Goal: Use online tool/utility: Use online tool/utility

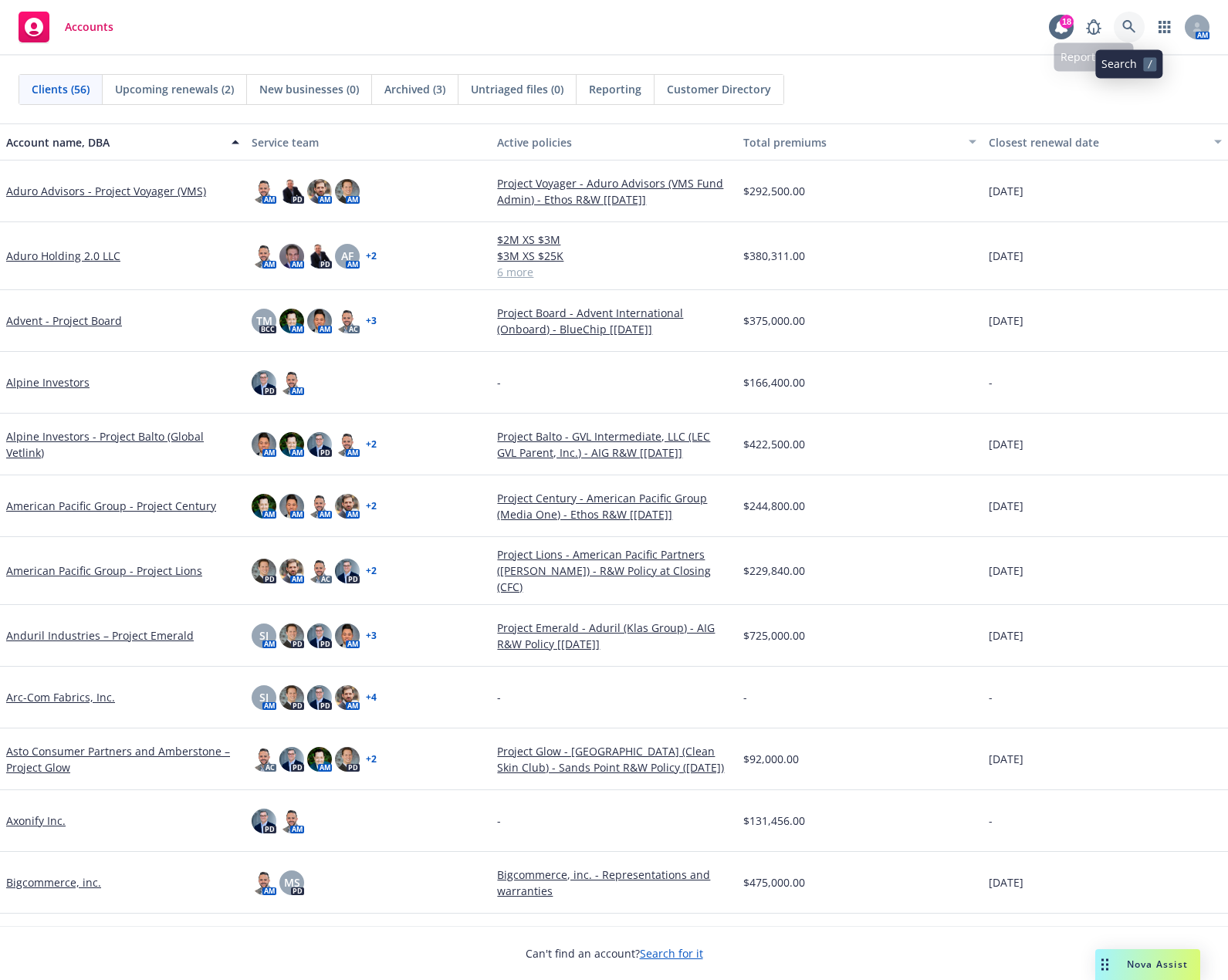
click at [1128, 26] on icon at bounding box center [1129, 27] width 14 height 14
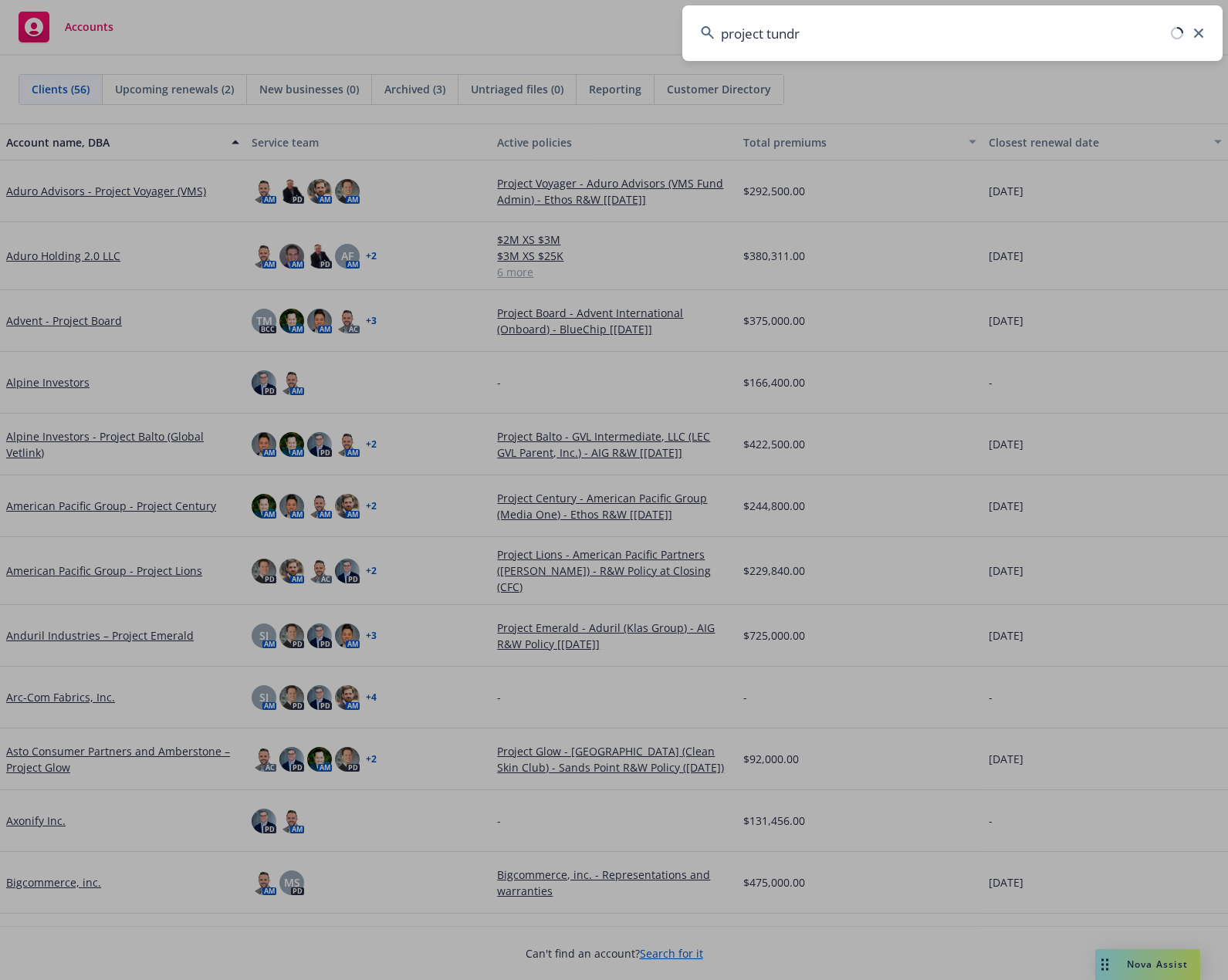
type input "project tundra"
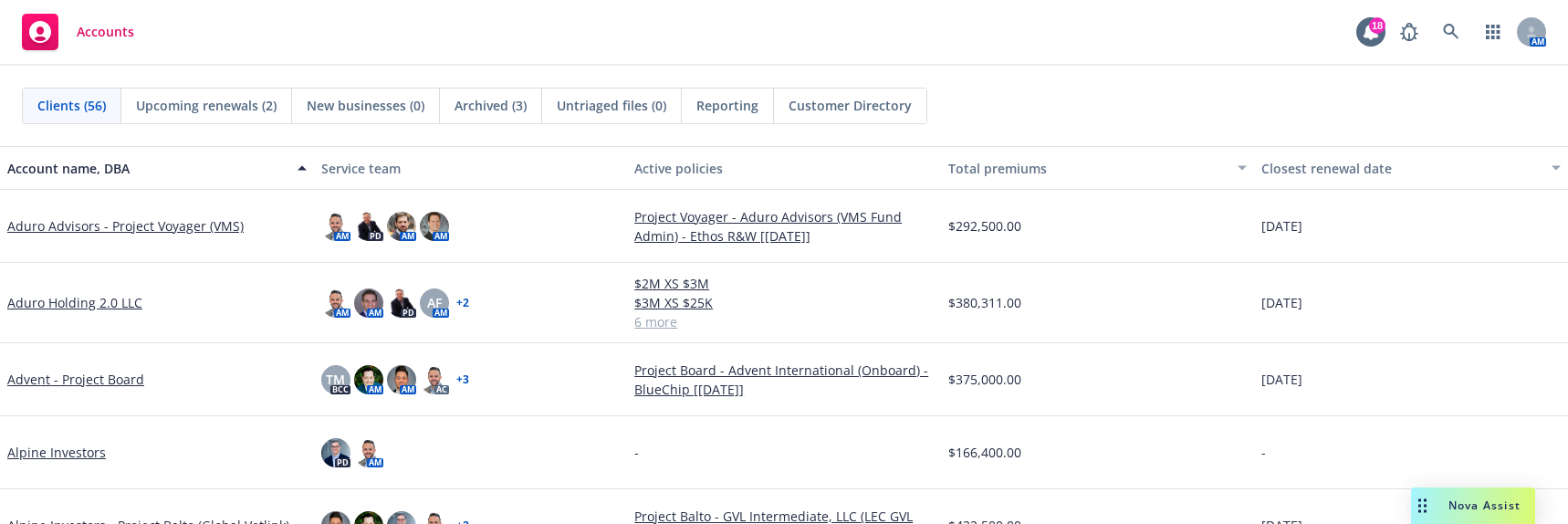
click at [1452, 502] on span "Nova Assist" at bounding box center [1485, 505] width 72 height 16
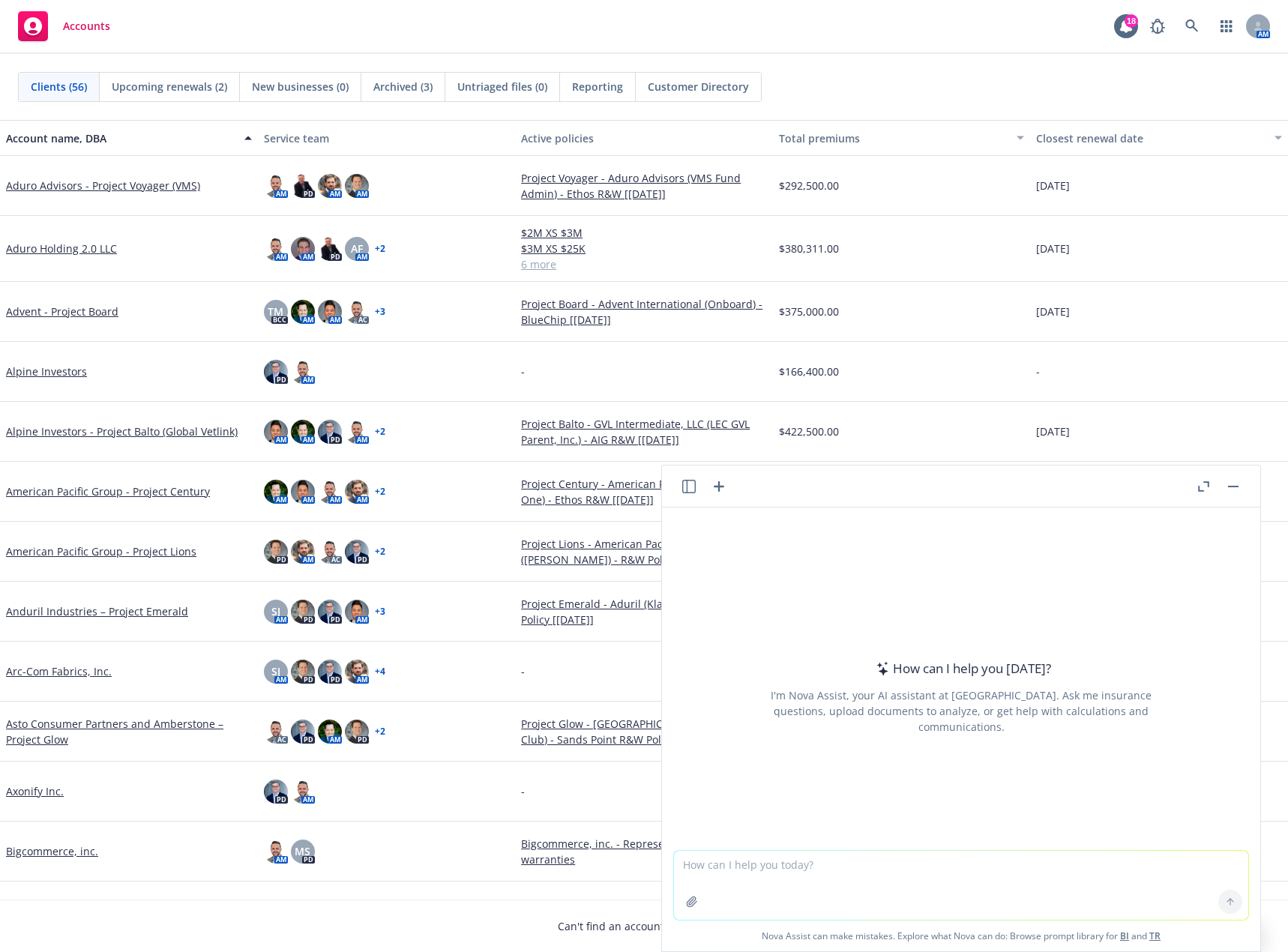
click at [910, 861] on textarea at bounding box center [961, 886] width 575 height 69
paste textarea "Create a table and populate it with data in the quotes that are attached to thi…"
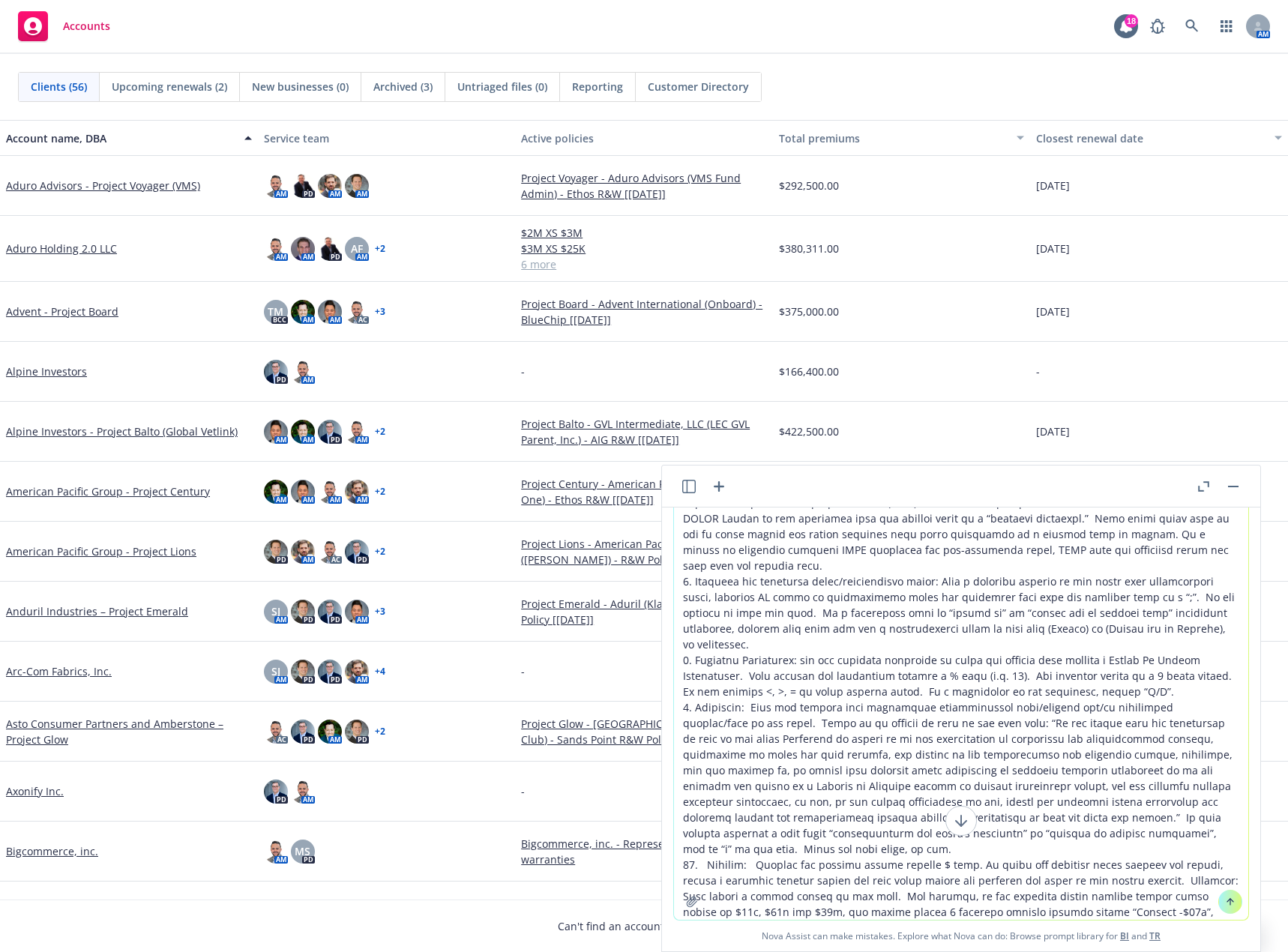
scroll to position [450, 0]
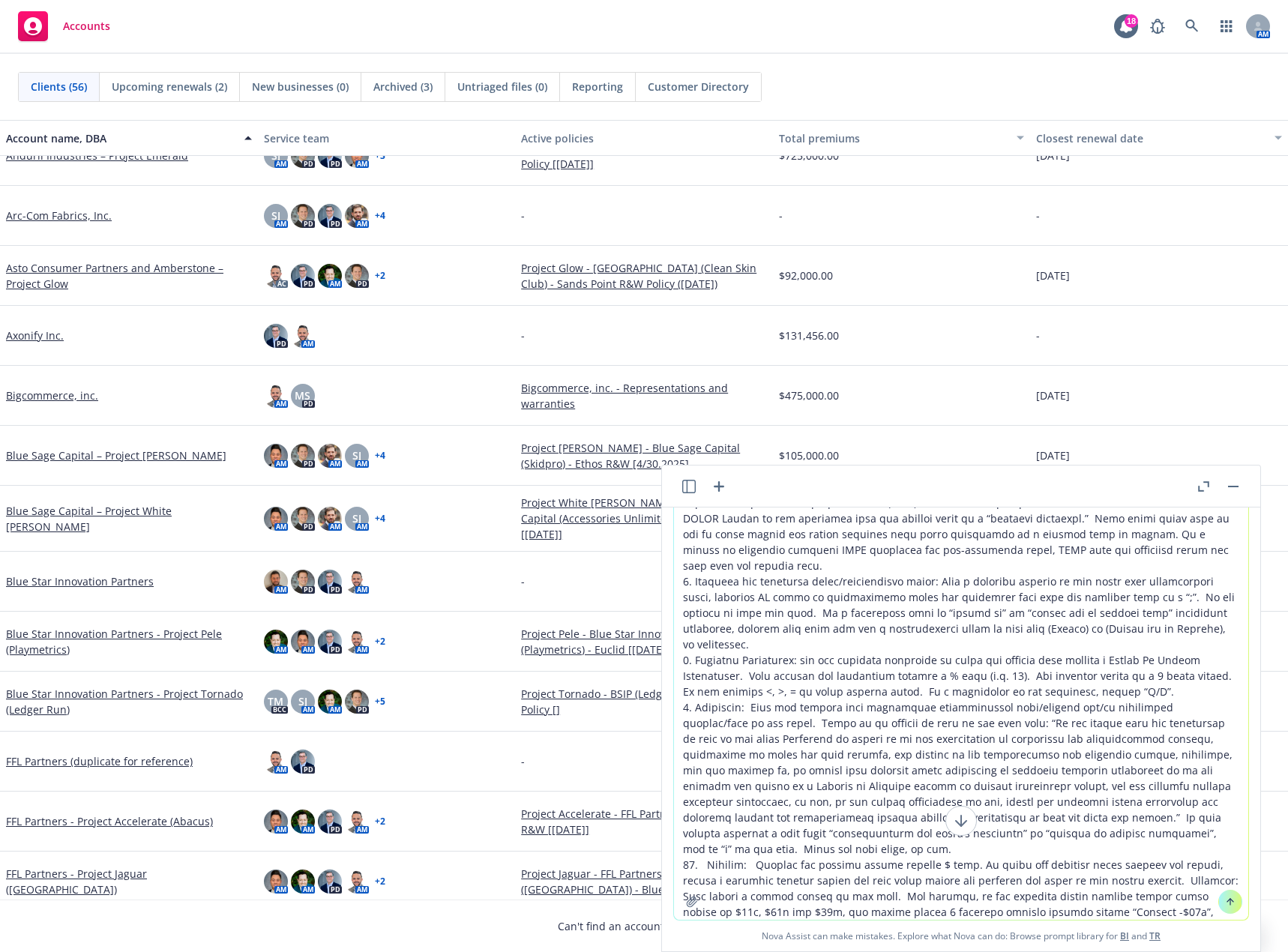
type textarea "Create a table and populate it with data in the quotes that are attached to thi…"
click at [712, 911] on textarea at bounding box center [961, 563] width 575 height 715
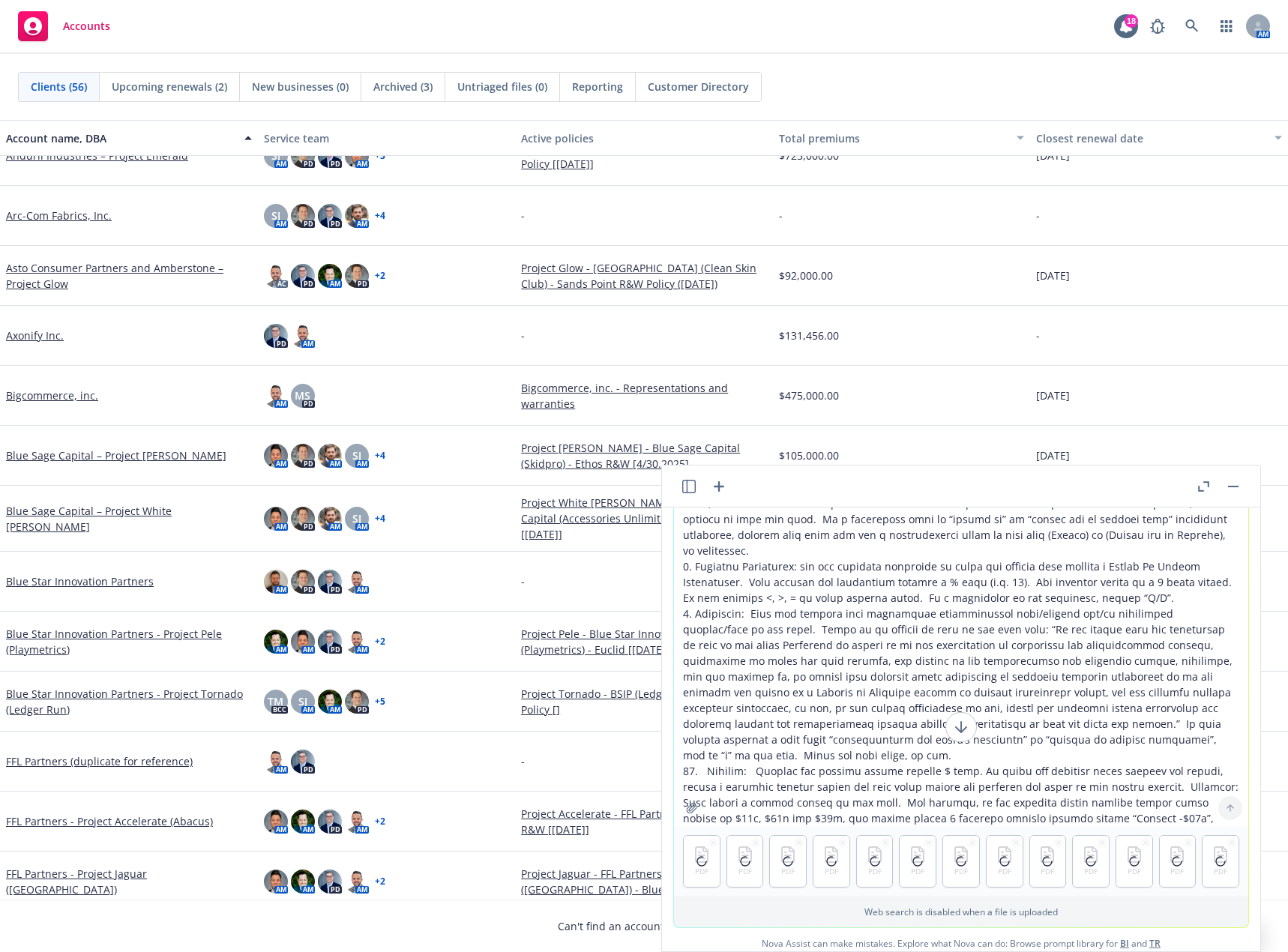
scroll to position [404, 0]
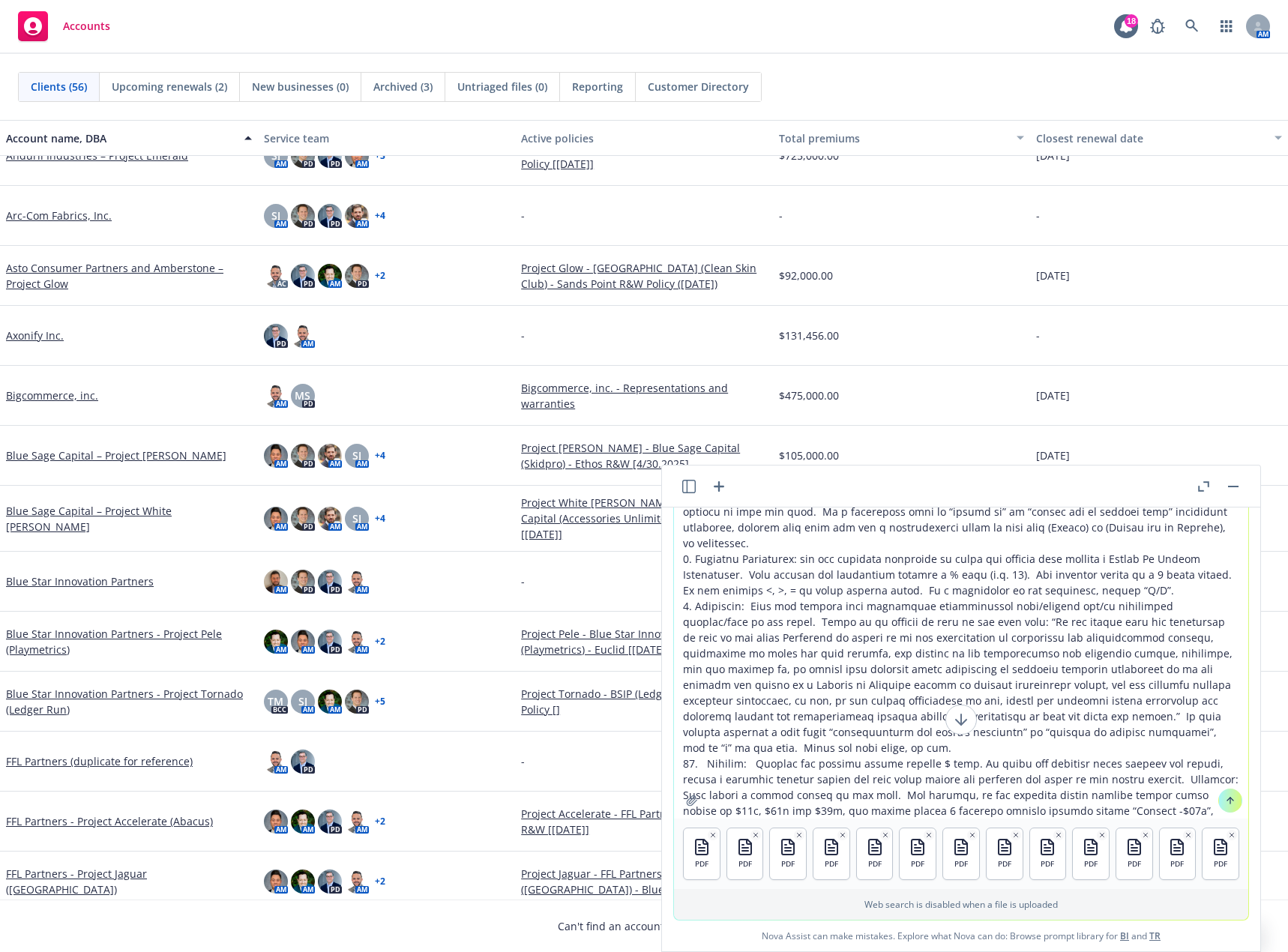
click at [1192, 798] on icon at bounding box center [1231, 801] width 11 height 11
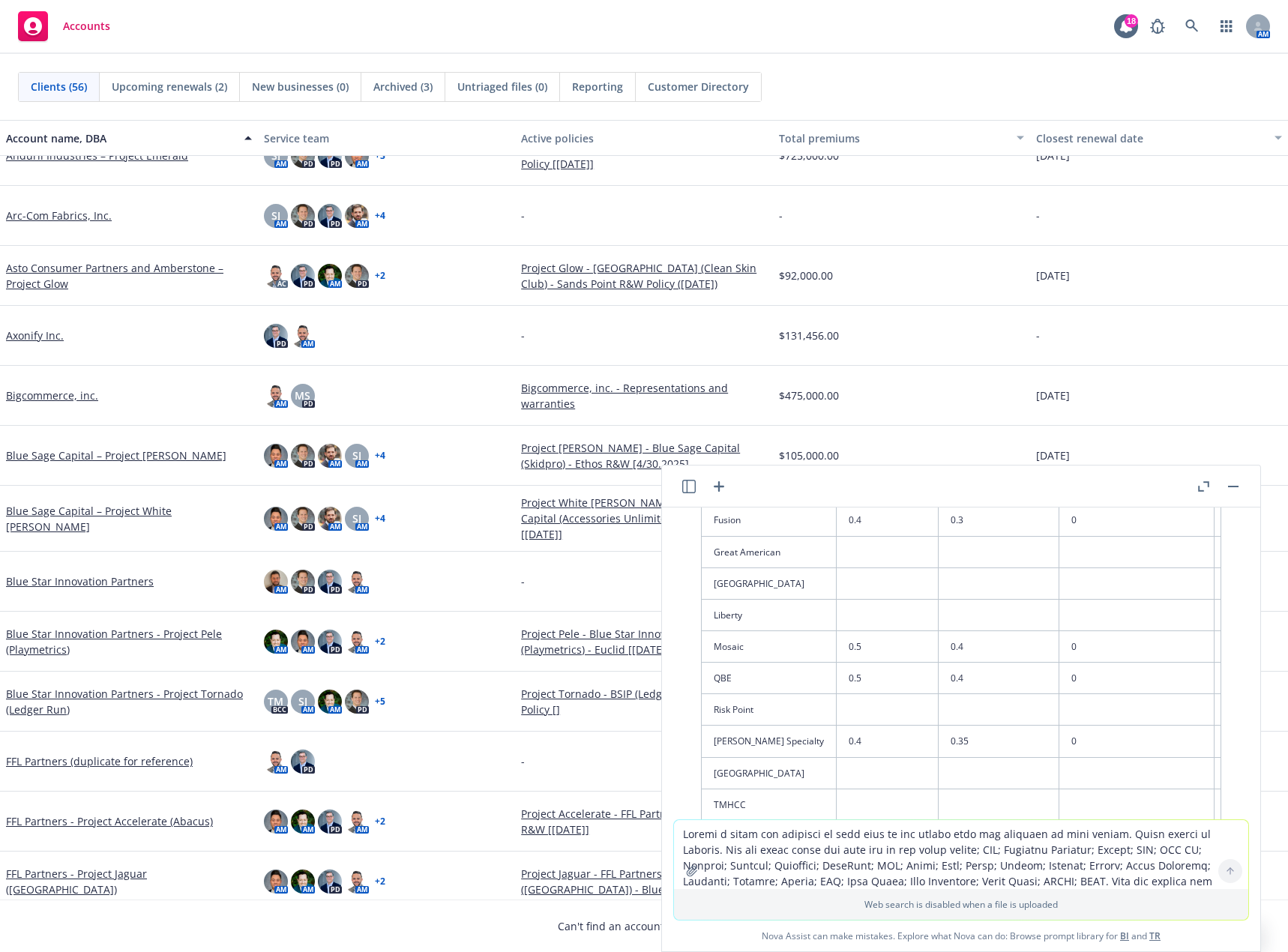
scroll to position [1980, 0]
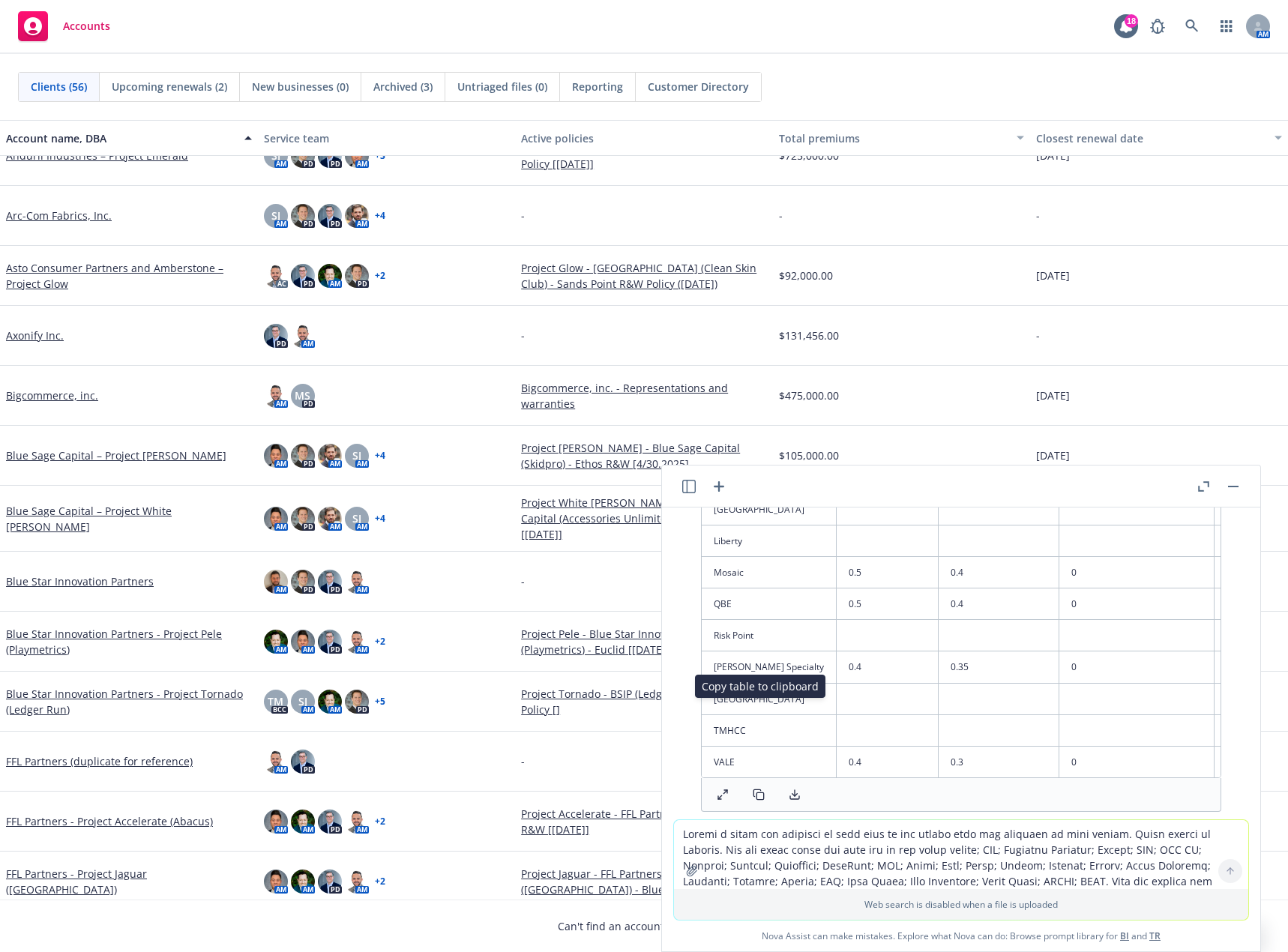
click at [757, 793] on rect at bounding box center [760, 796] width 7 height 7
click at [826, 867] on textarea at bounding box center [961, 855] width 575 height 69
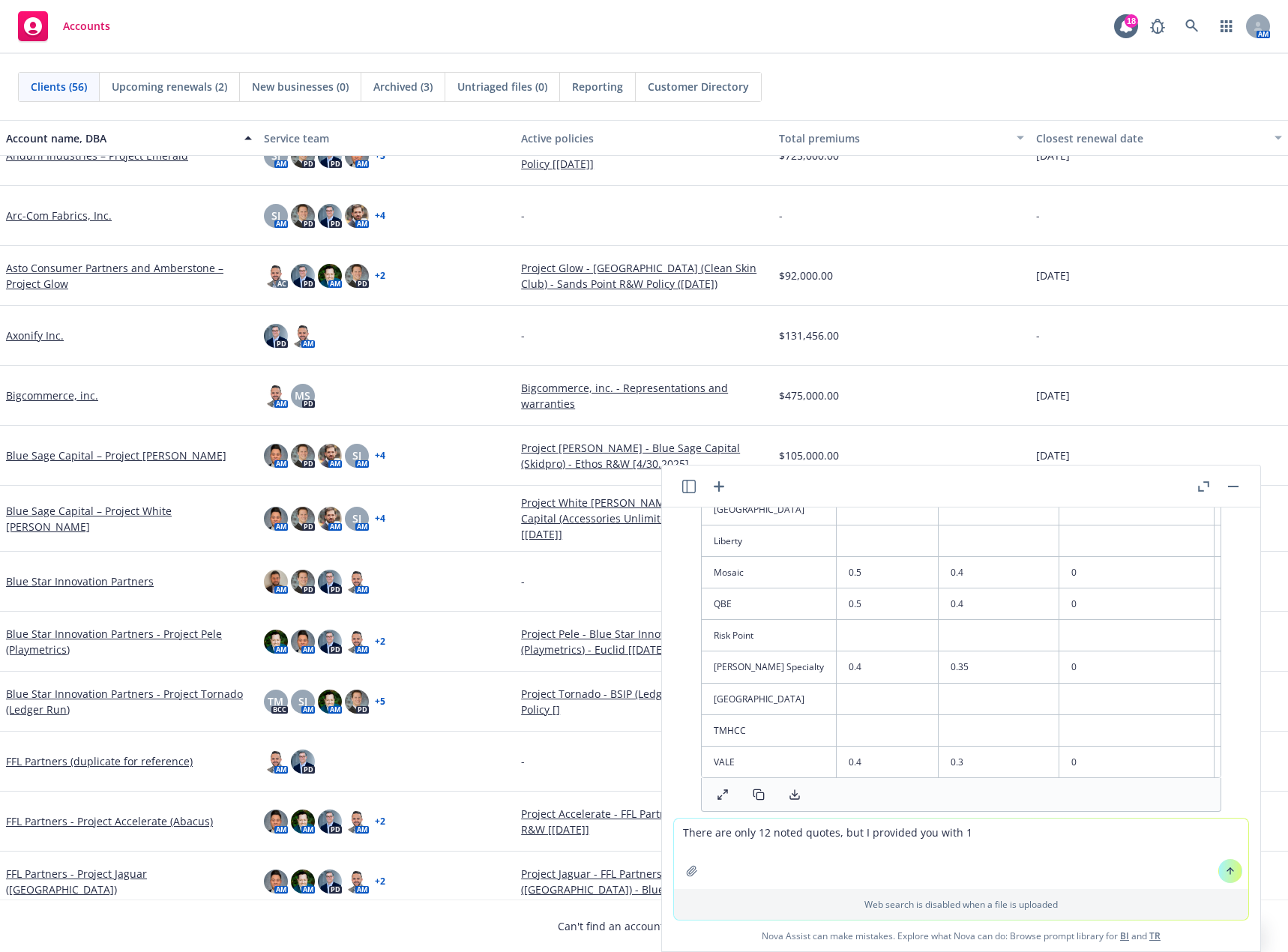
type textarea "There are only 12 noted quotes, but I provided you with 13"
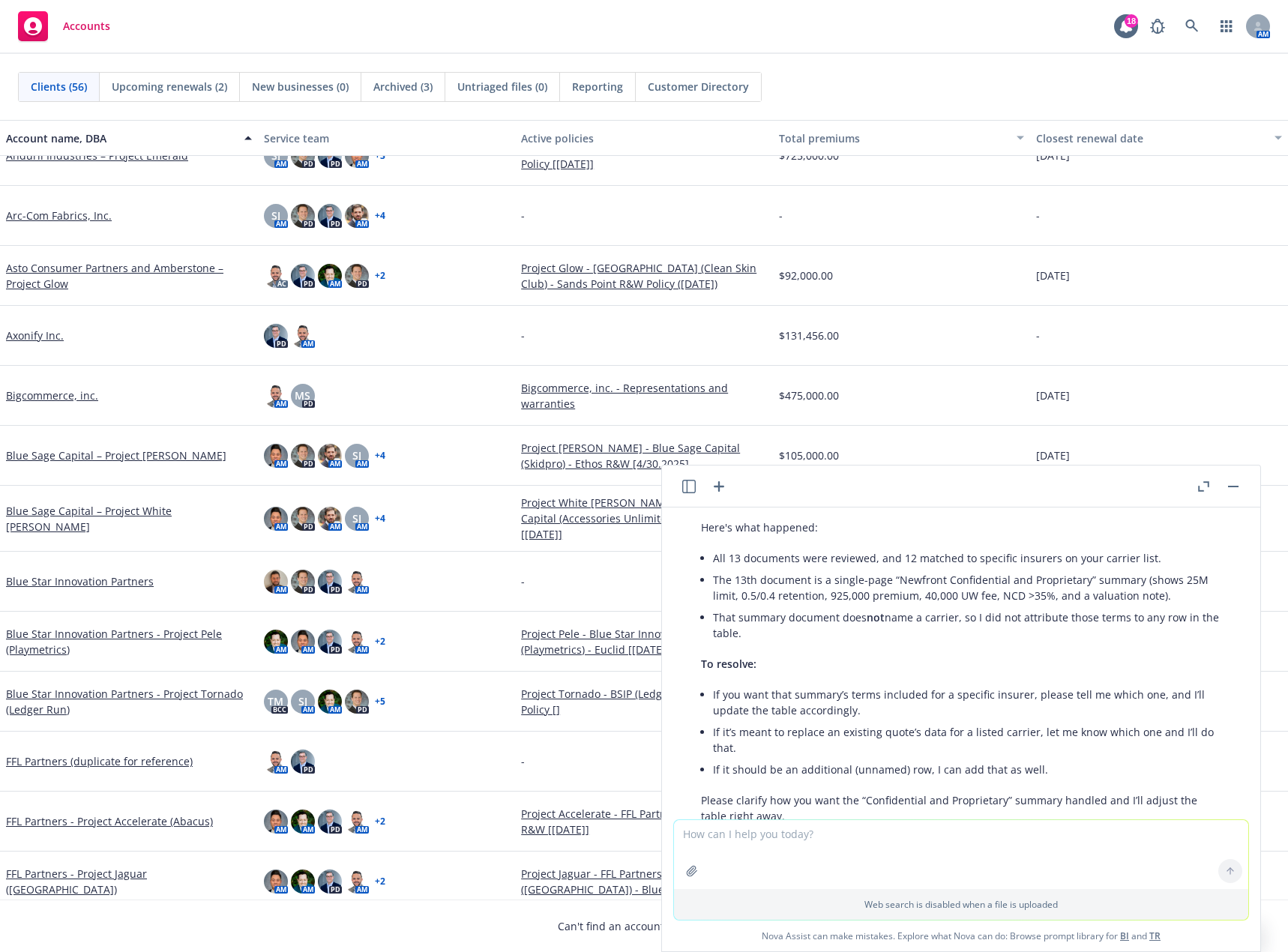
scroll to position [2788, 0]
click at [789, 849] on textarea at bounding box center [961, 855] width 575 height 69
type textarea "Yes, I would like that summary of terms included. It should be included under '…"
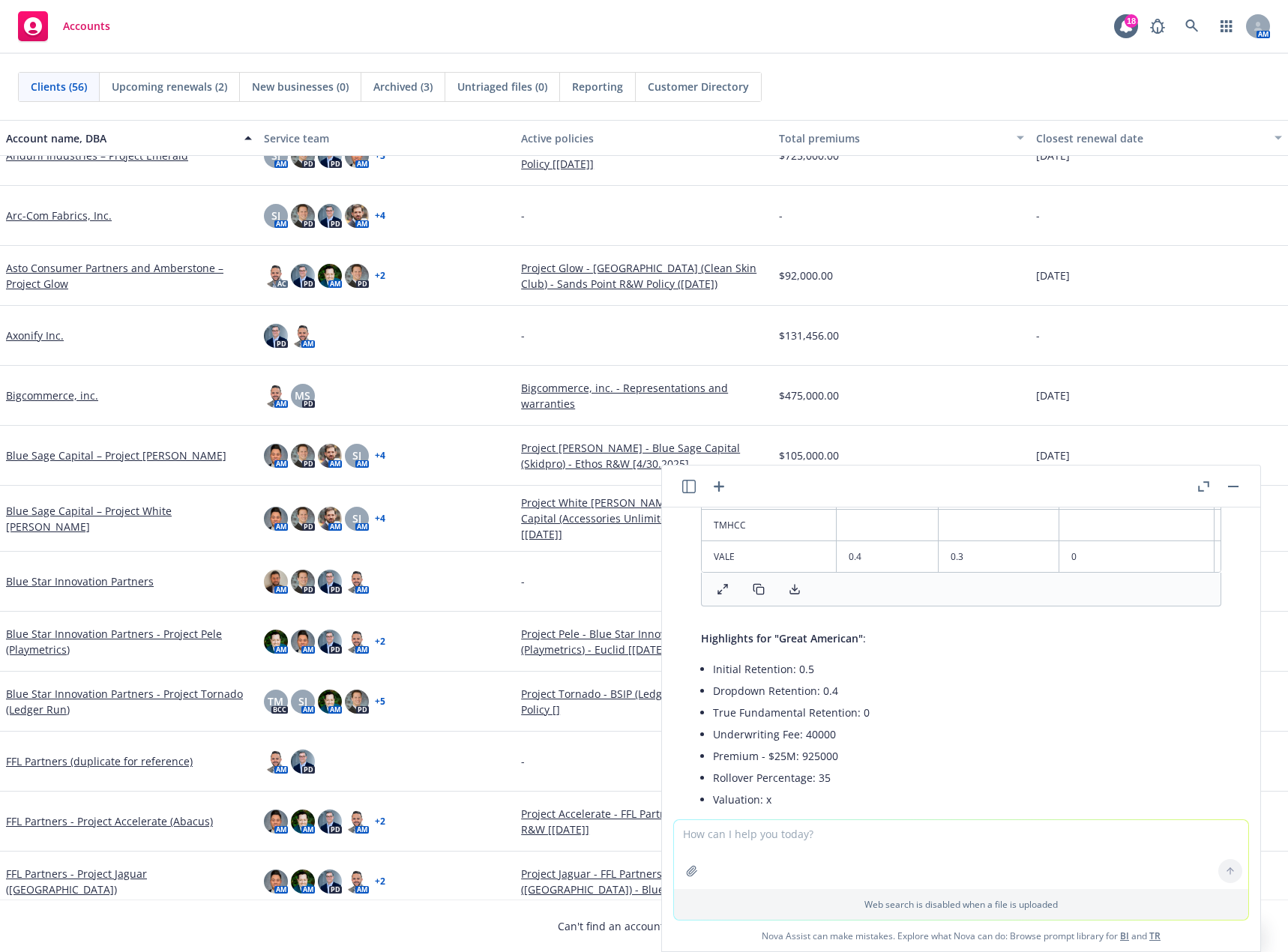
scroll to position [4074, 0]
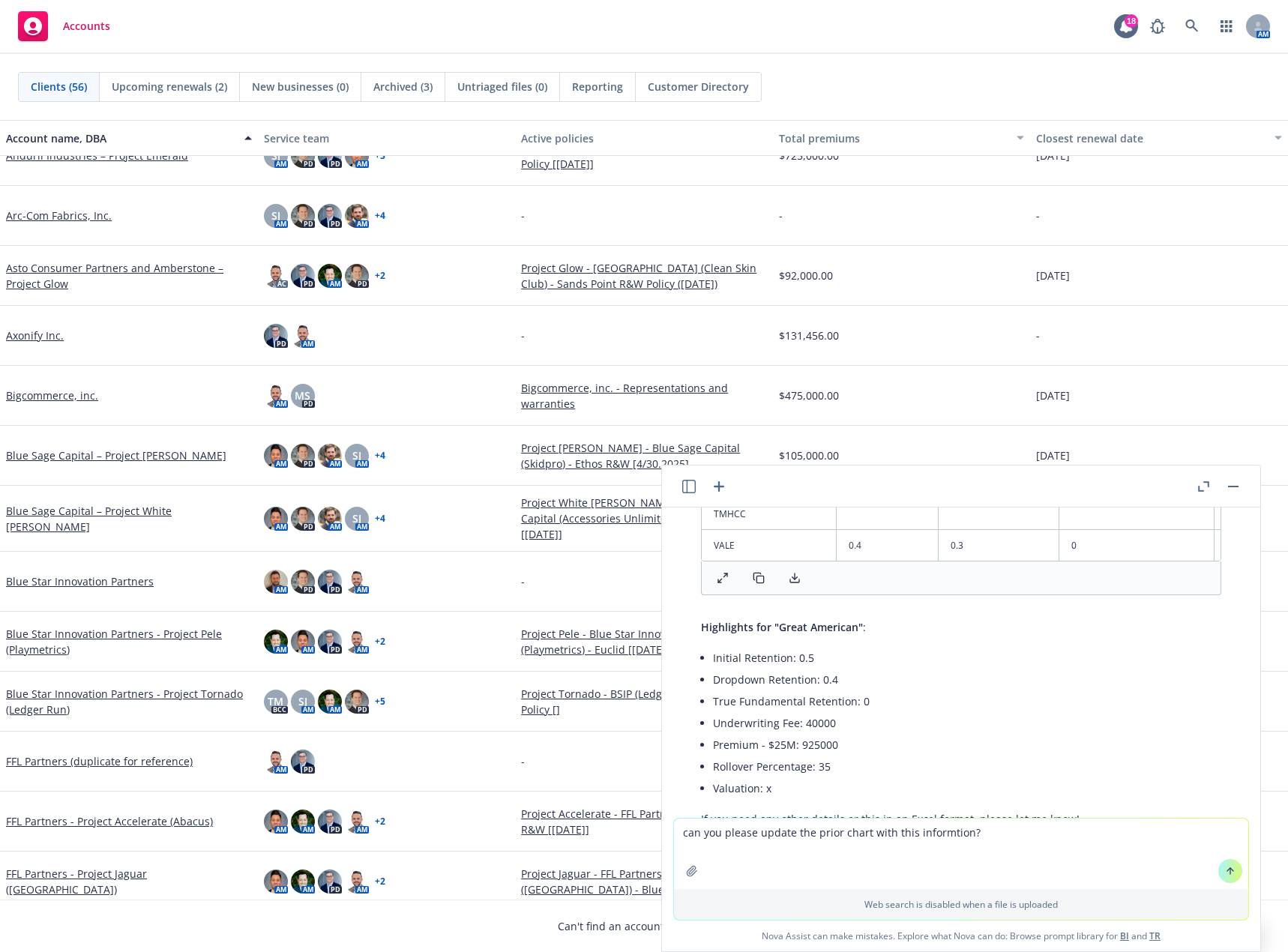
click at [934, 833] on textarea "can you please update the prior chart with this informtion?" at bounding box center [961, 853] width 575 height 70
type textarea "can you please update the prior chart with this information?"
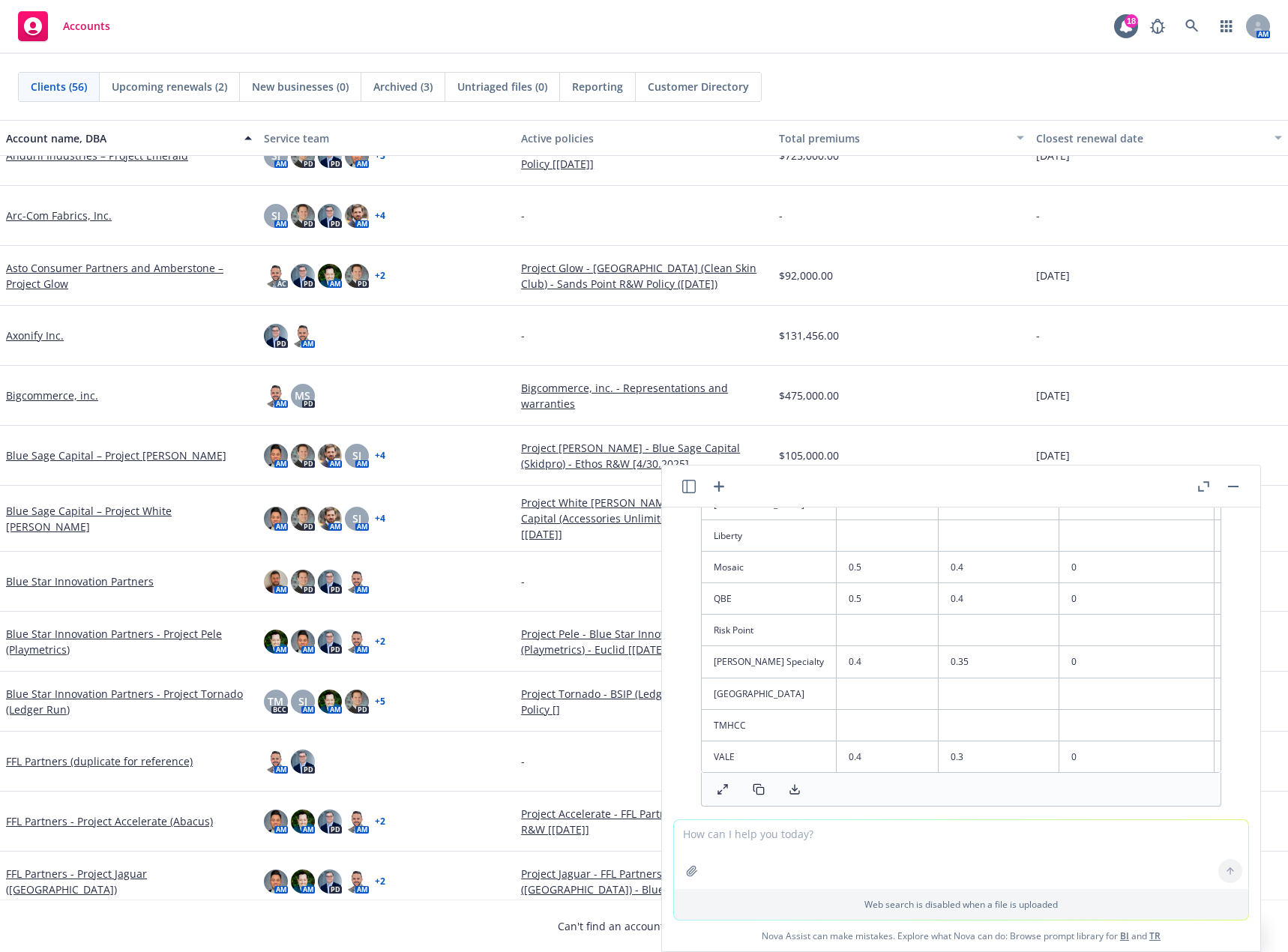
scroll to position [5261, 0]
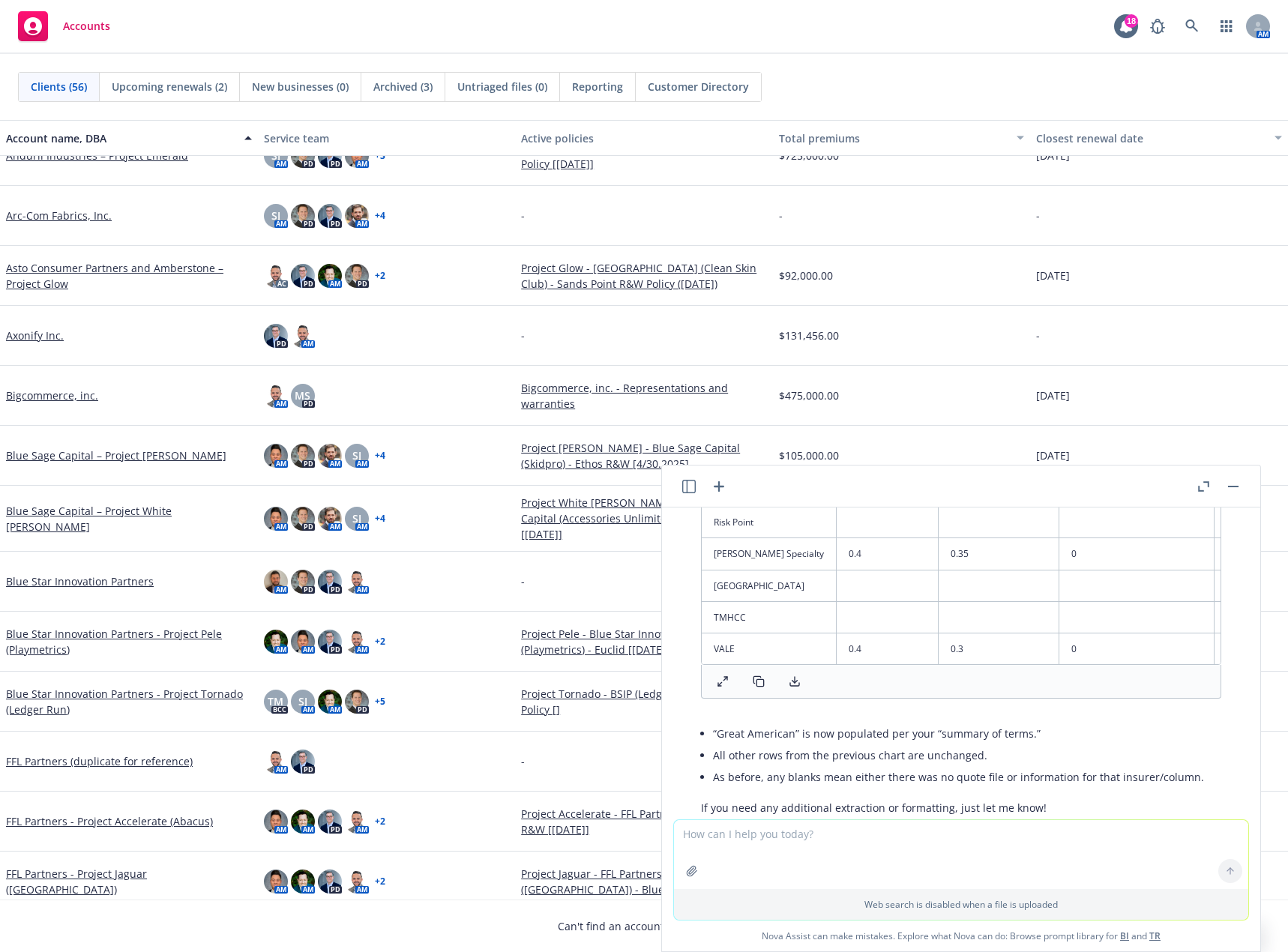
click at [756, 679] on rect at bounding box center [760, 682] width 7 height 7
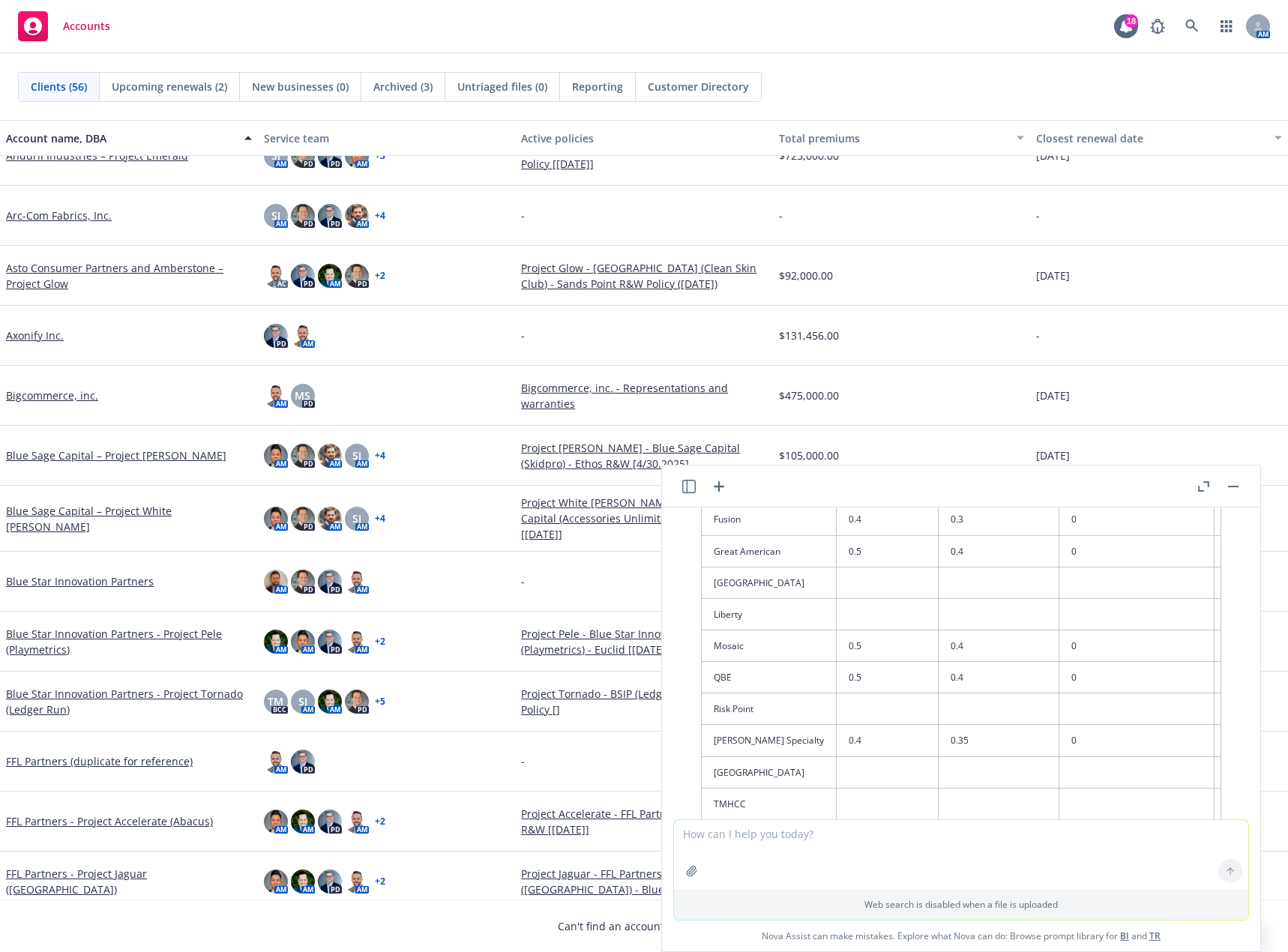
scroll to position [5036, 0]
